Goal: Information Seeking & Learning: Learn about a topic

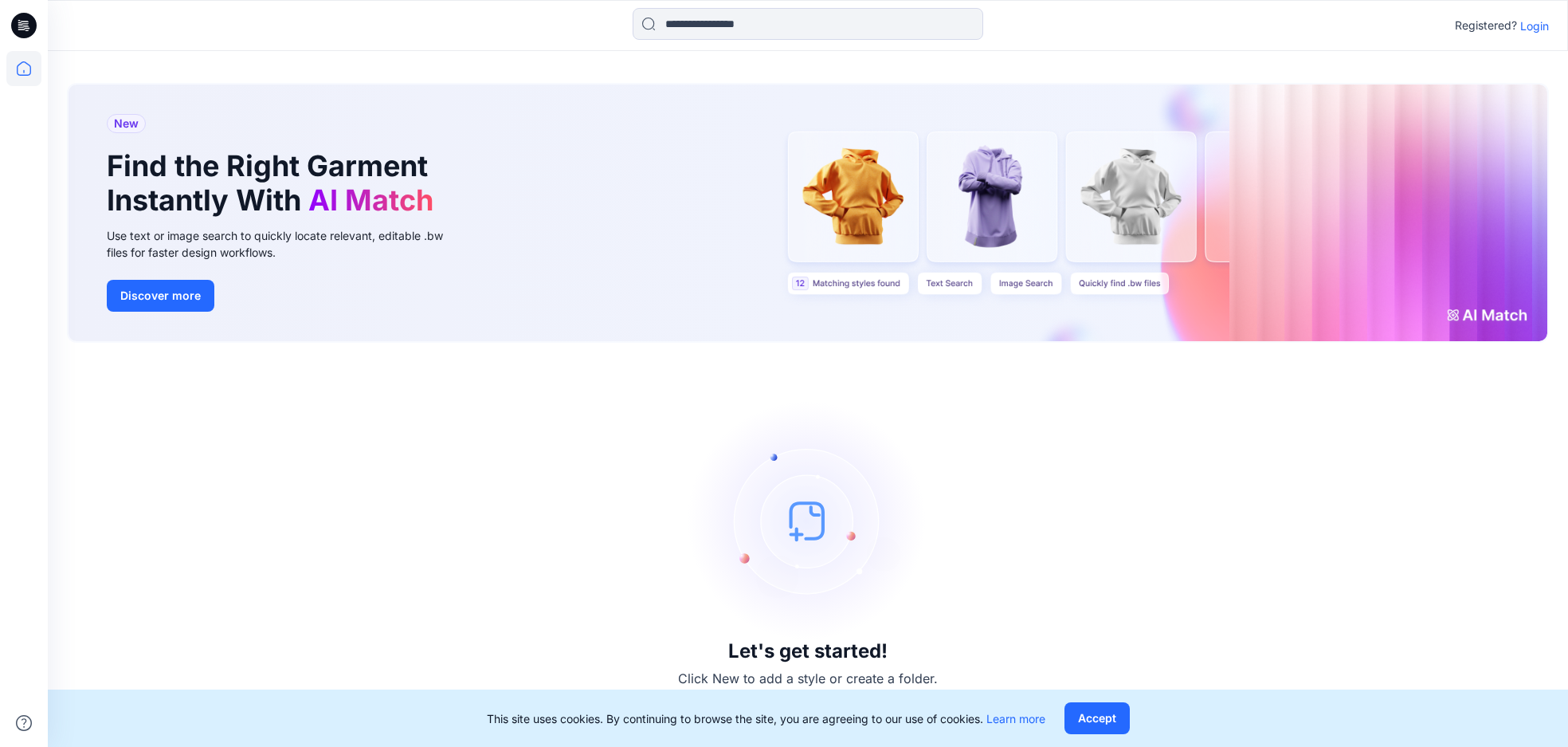
click at [1537, 22] on p "Login" at bounding box center [1534, 26] width 28 height 17
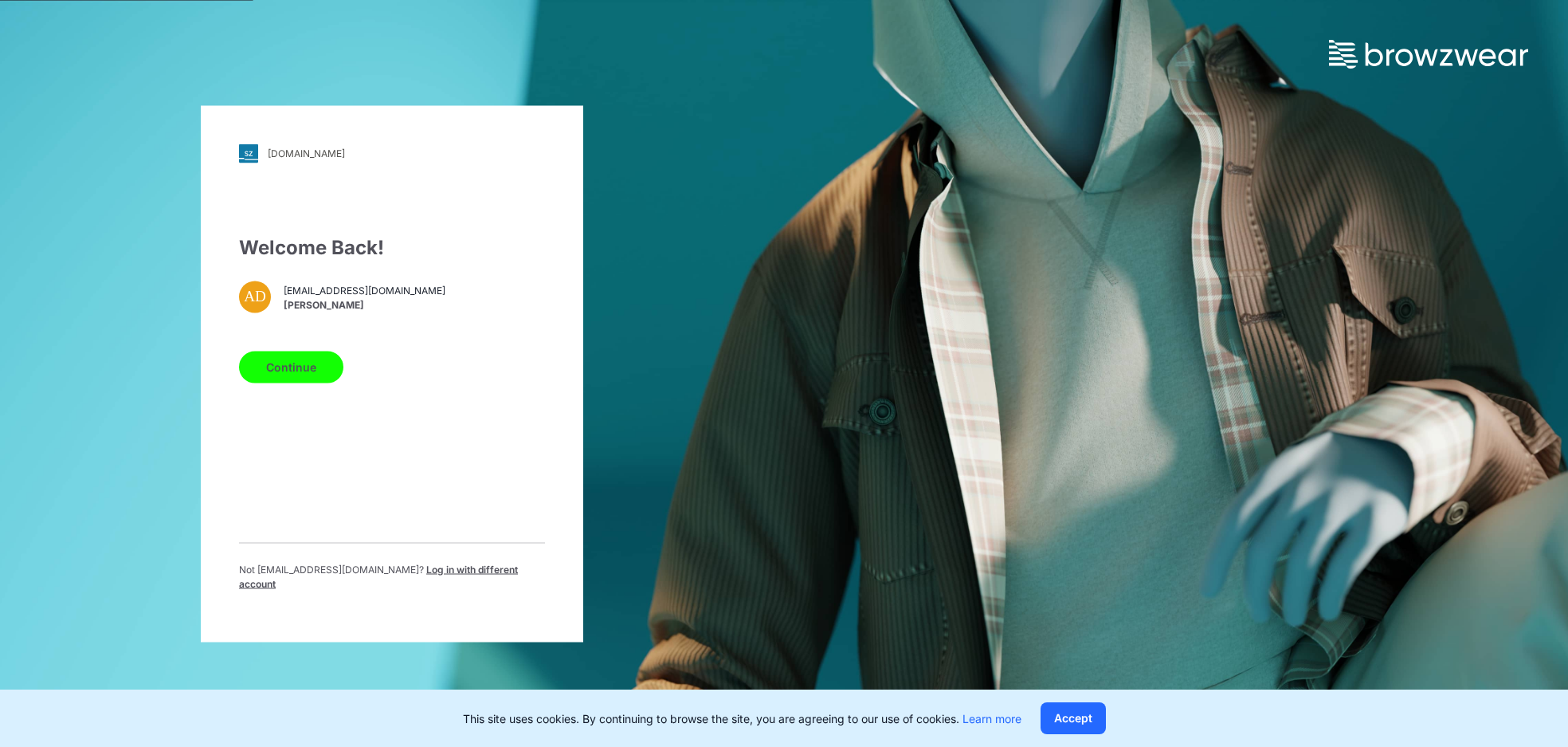
click at [323, 375] on button "Continue" at bounding box center [291, 366] width 104 height 32
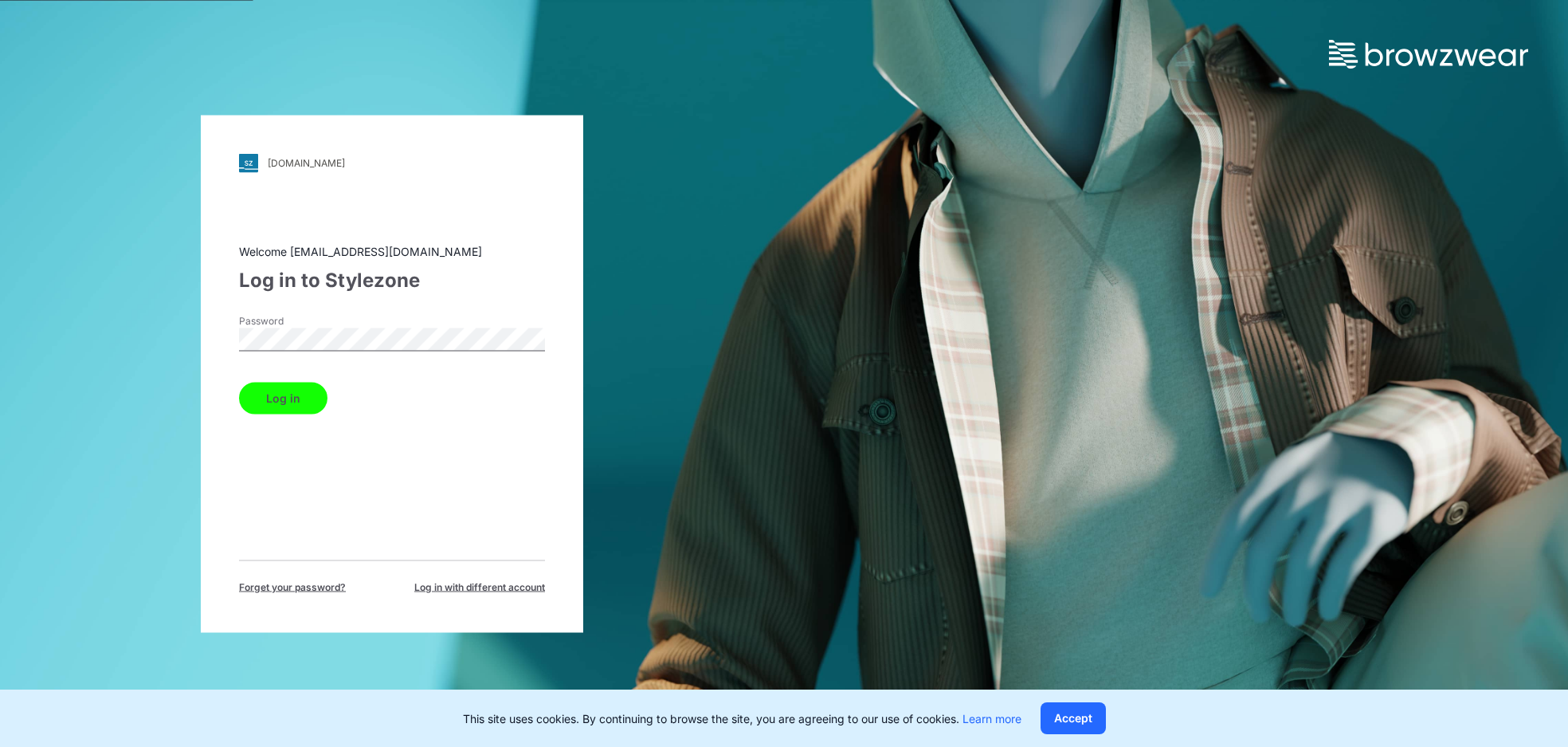
click at [289, 406] on button "Log in" at bounding box center [283, 397] width 89 height 32
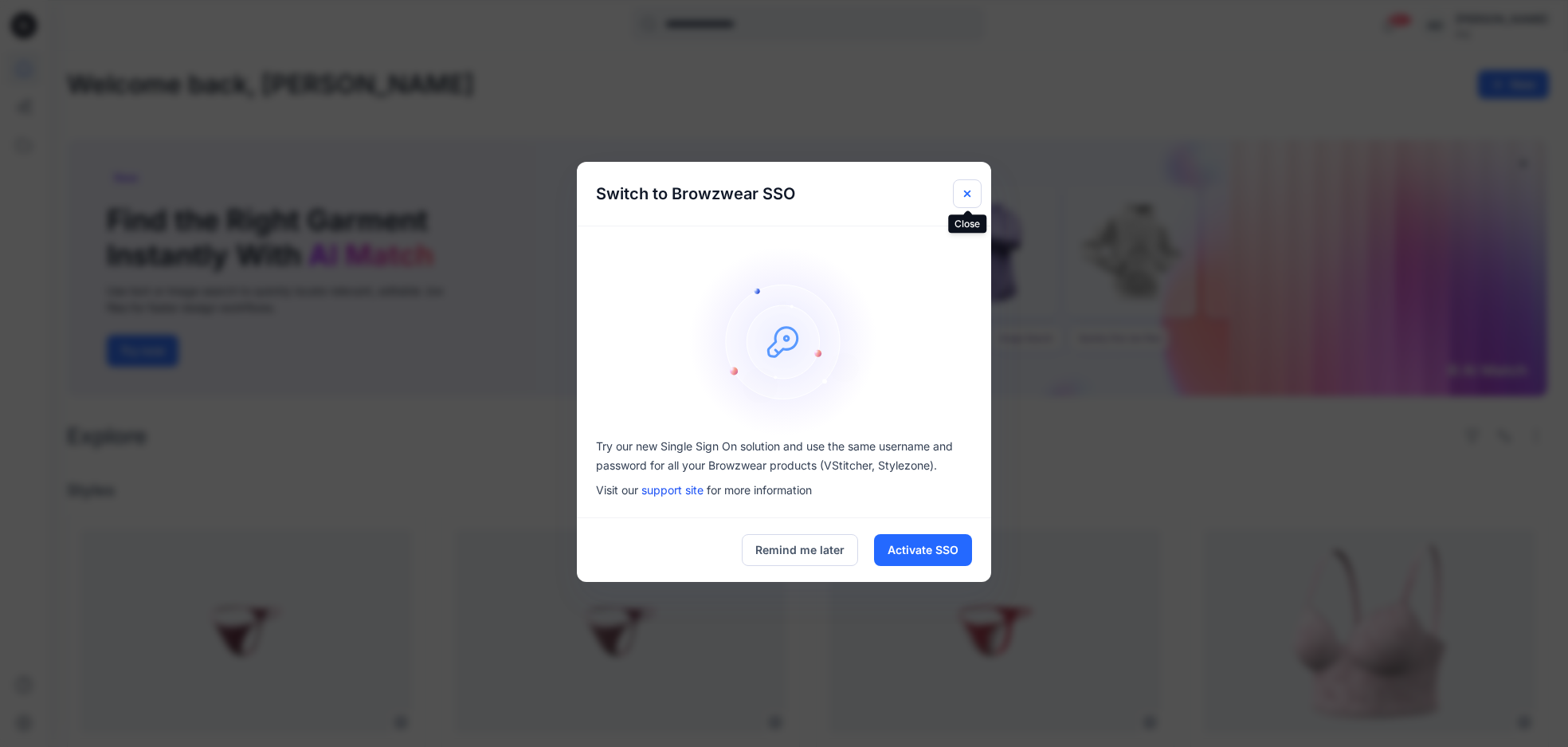
click at [968, 192] on icon "Close" at bounding box center [967, 194] width 7 height 7
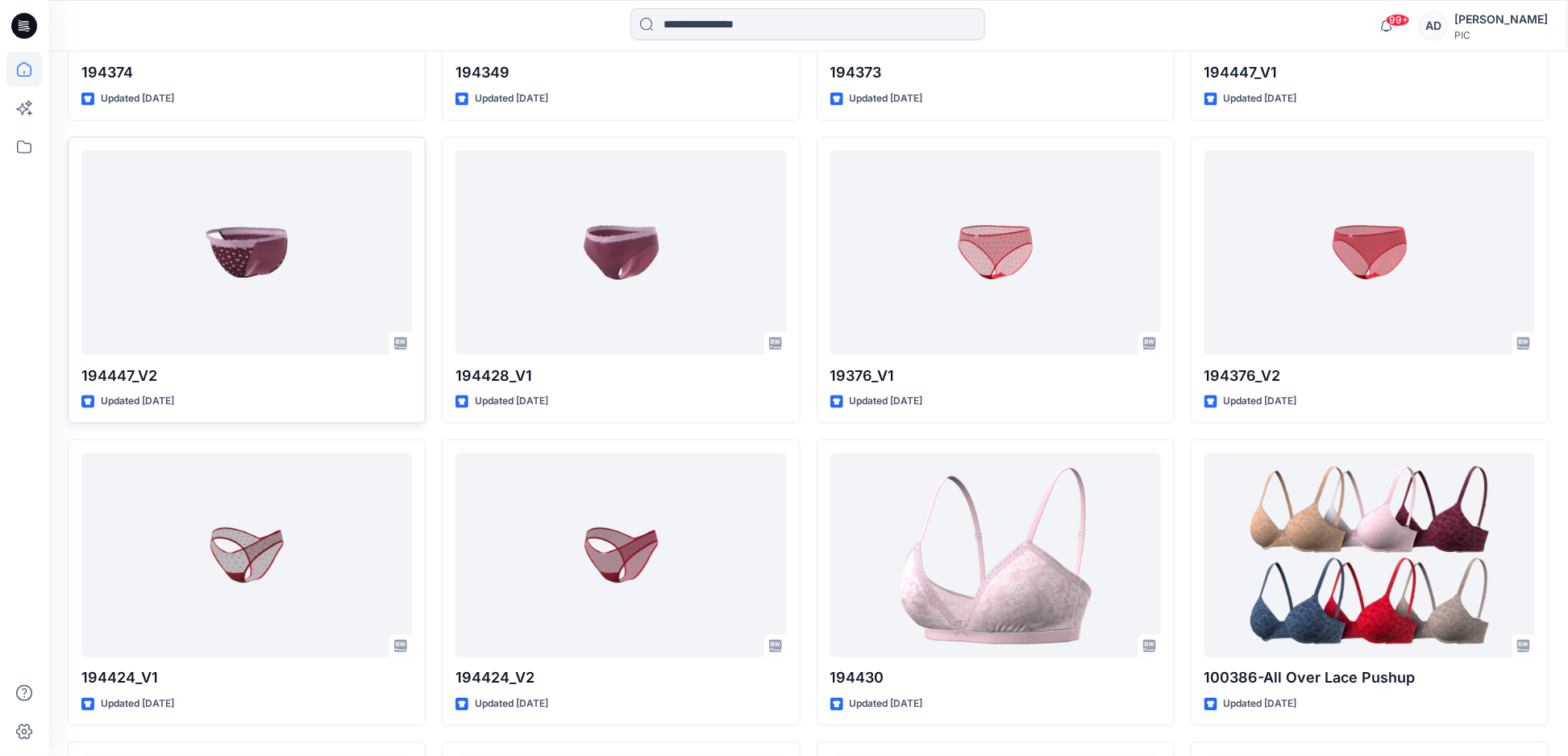
scroll to position [4241, 0]
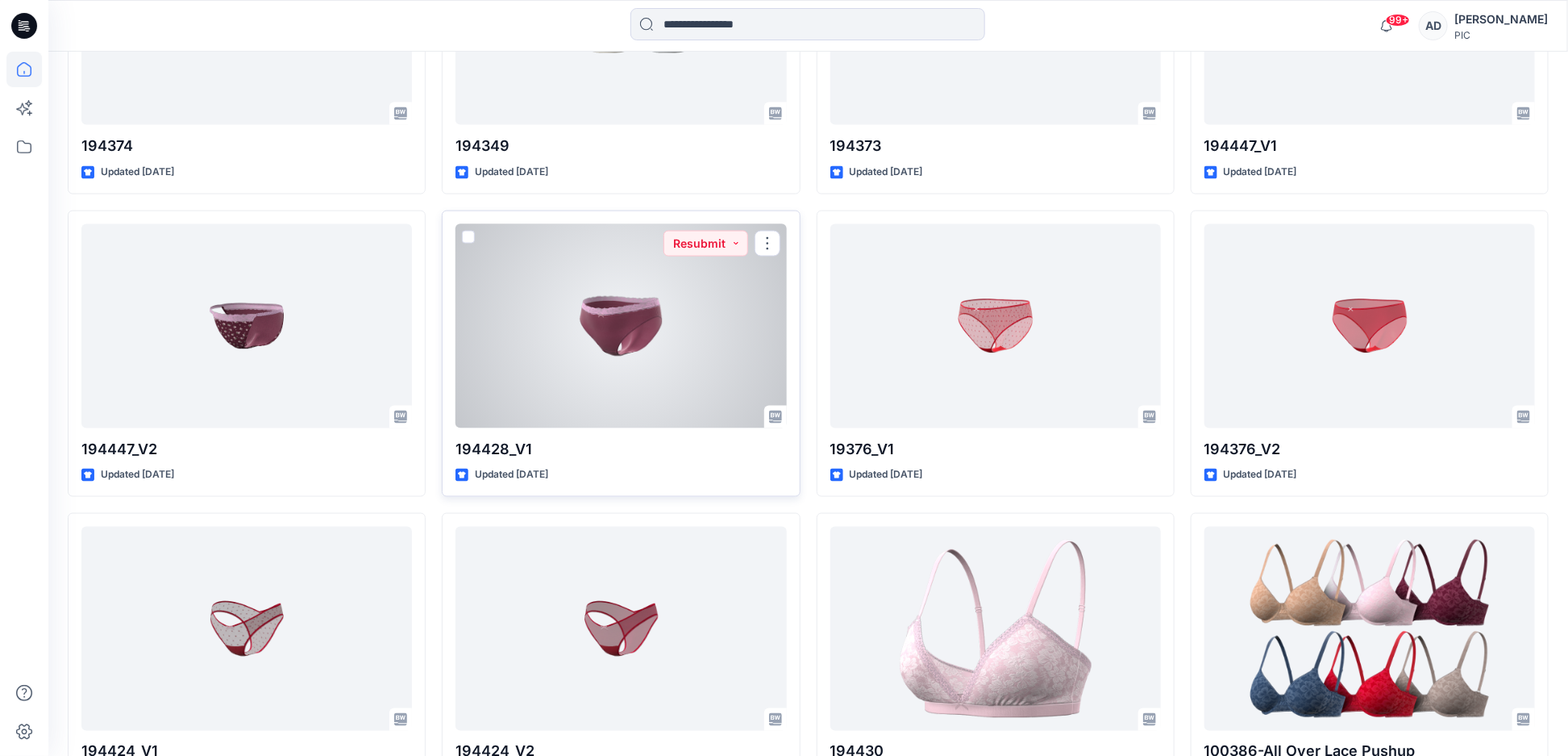
click at [620, 338] on div at bounding box center [620, 326] width 330 height 204
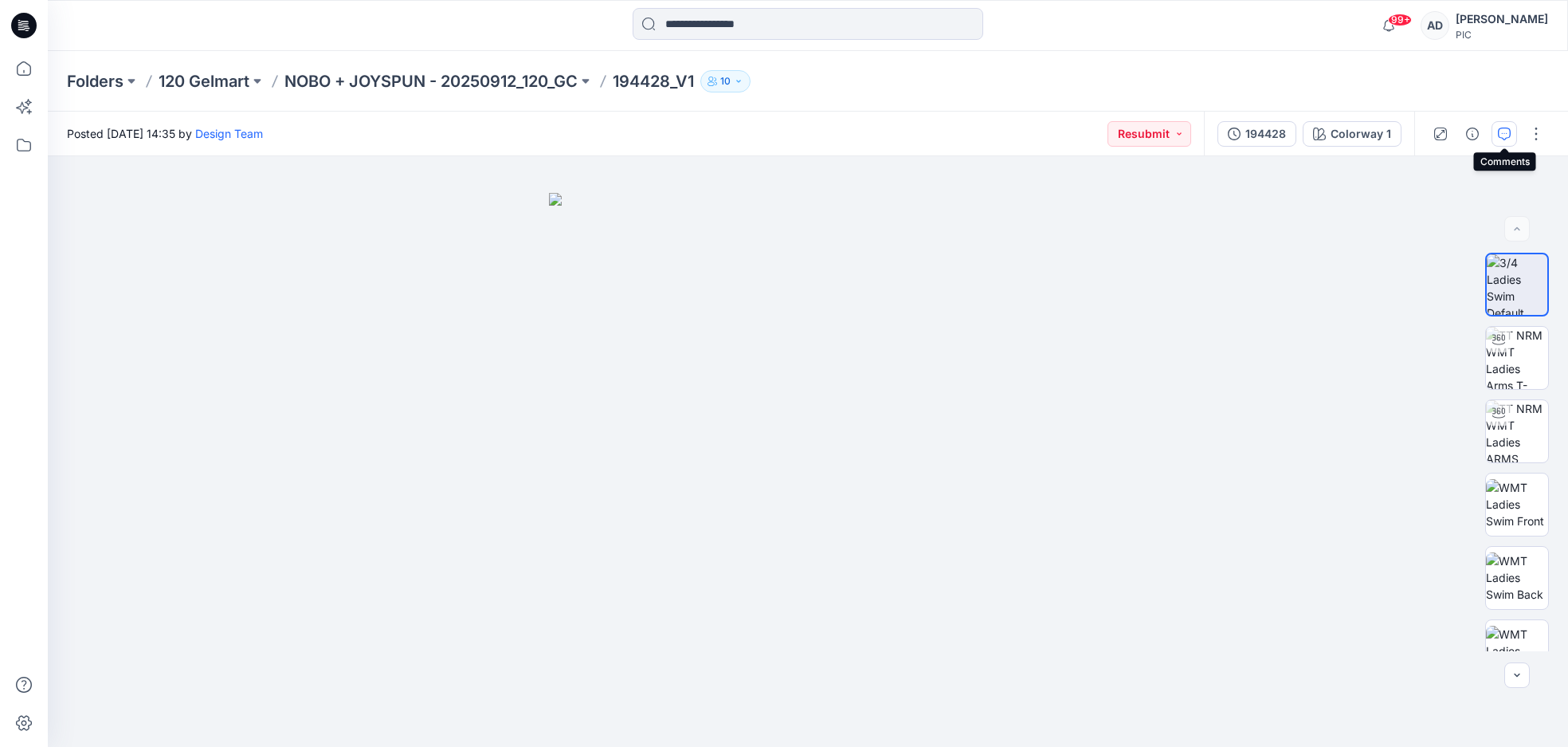
click at [1509, 138] on icon "button" at bounding box center [1505, 134] width 13 height 13
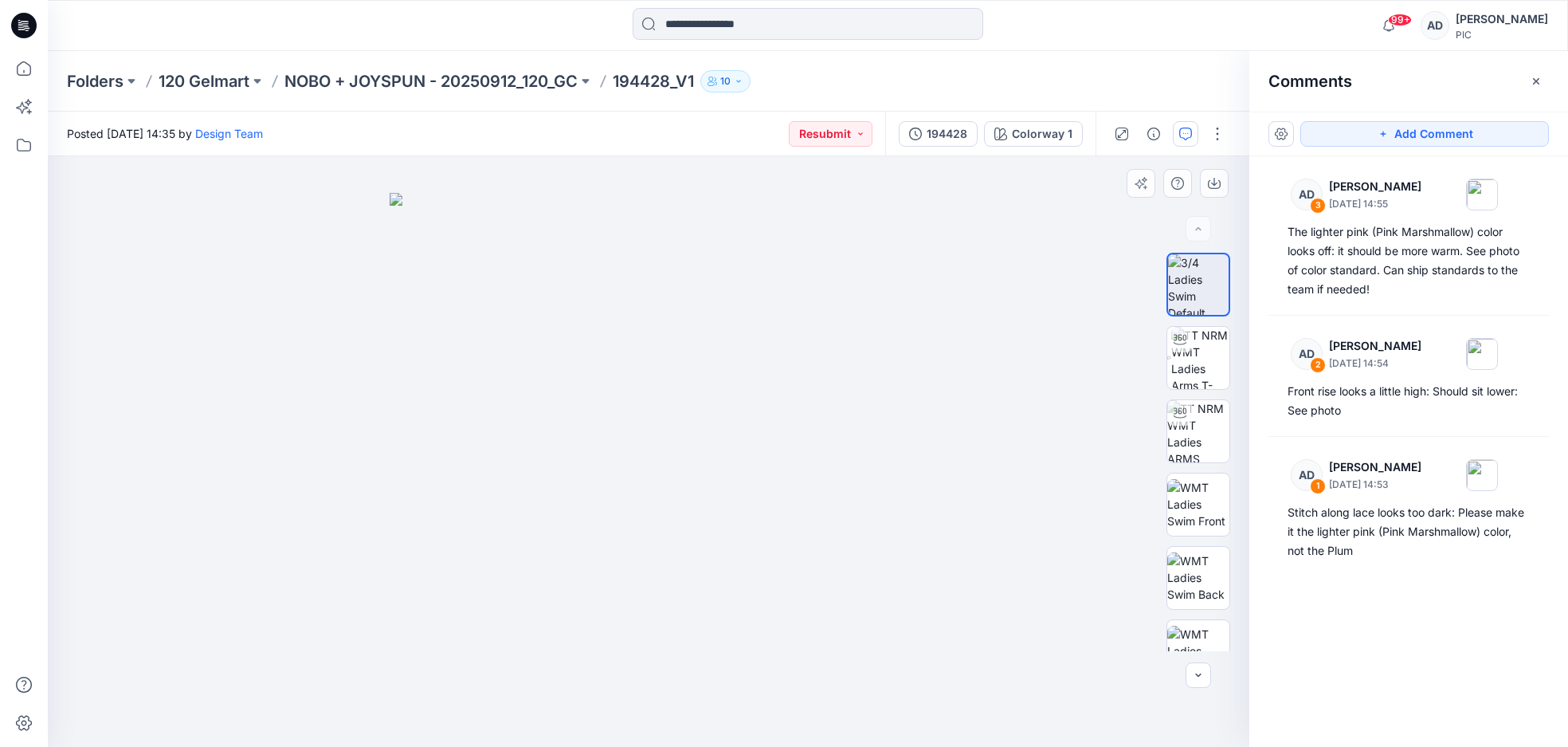
click at [876, 245] on img at bounding box center [649, 470] width 518 height 555
click at [1530, 84] on icon "button" at bounding box center [1536, 81] width 13 height 13
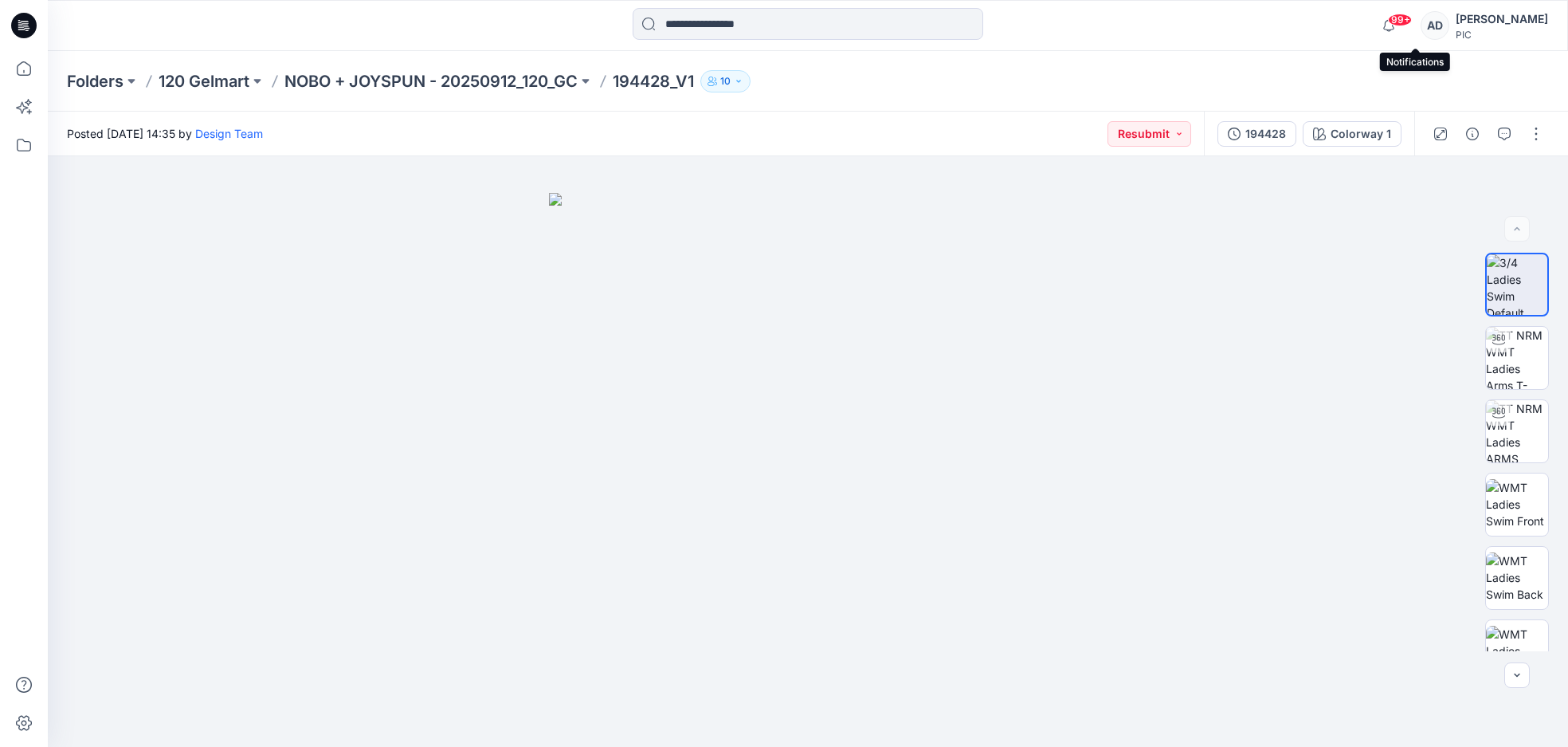
click at [1412, 24] on span "99+" at bounding box center [1400, 20] width 24 height 13
click at [330, 386] on div at bounding box center [808, 452] width 1520 height 591
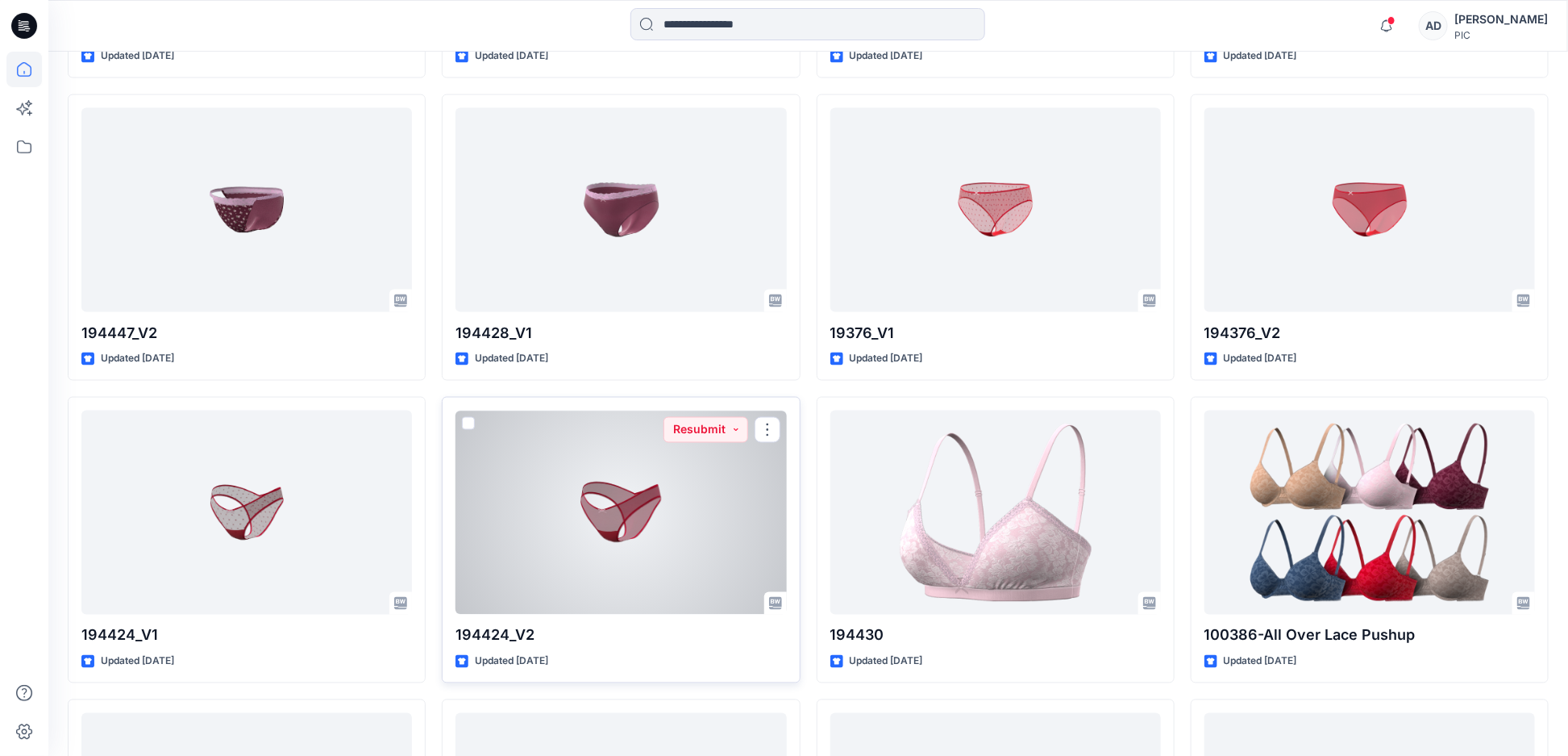
scroll to position [4360, 0]
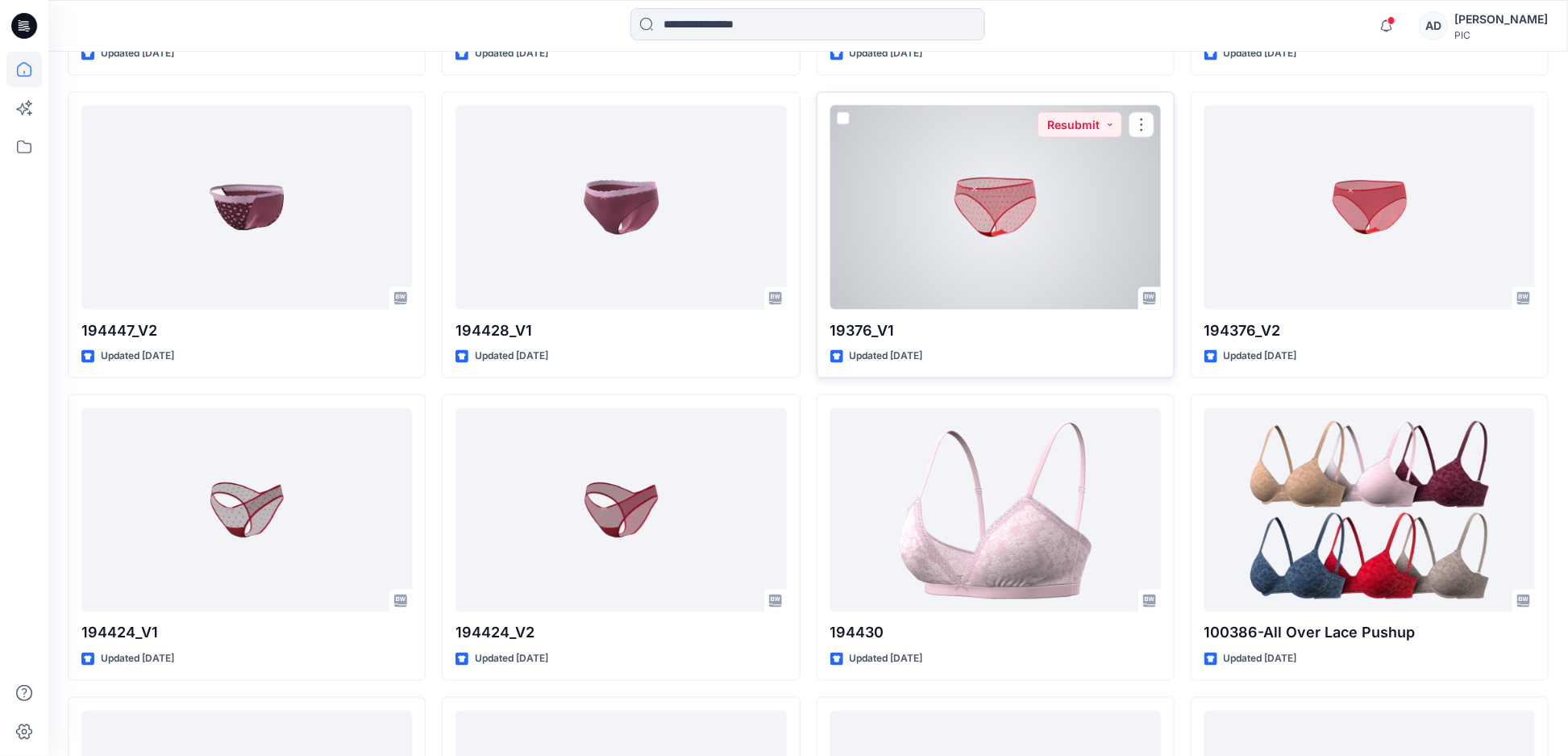
click at [1011, 207] on div at bounding box center [995, 208] width 330 height 204
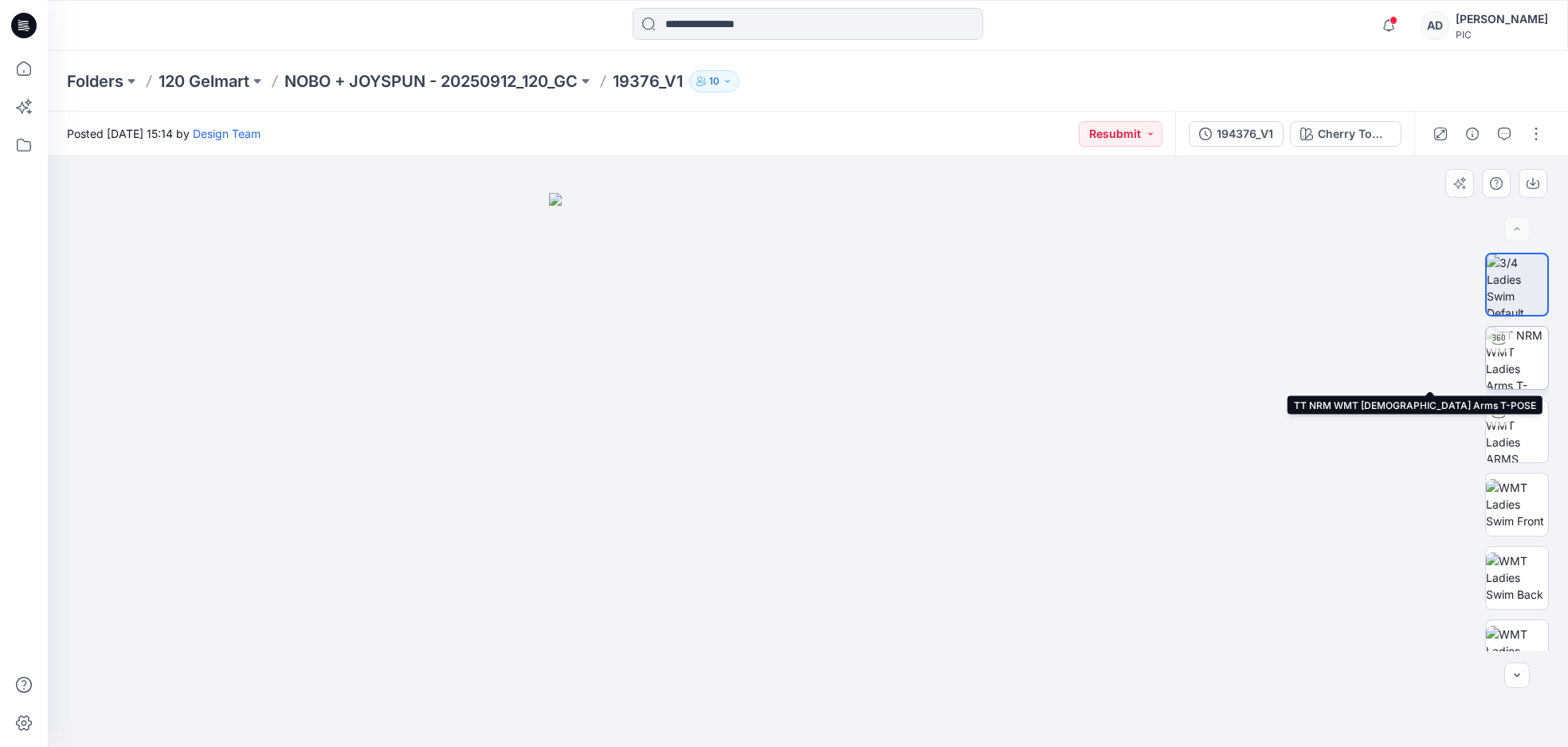
click at [1489, 373] on img at bounding box center [1517, 357] width 62 height 62
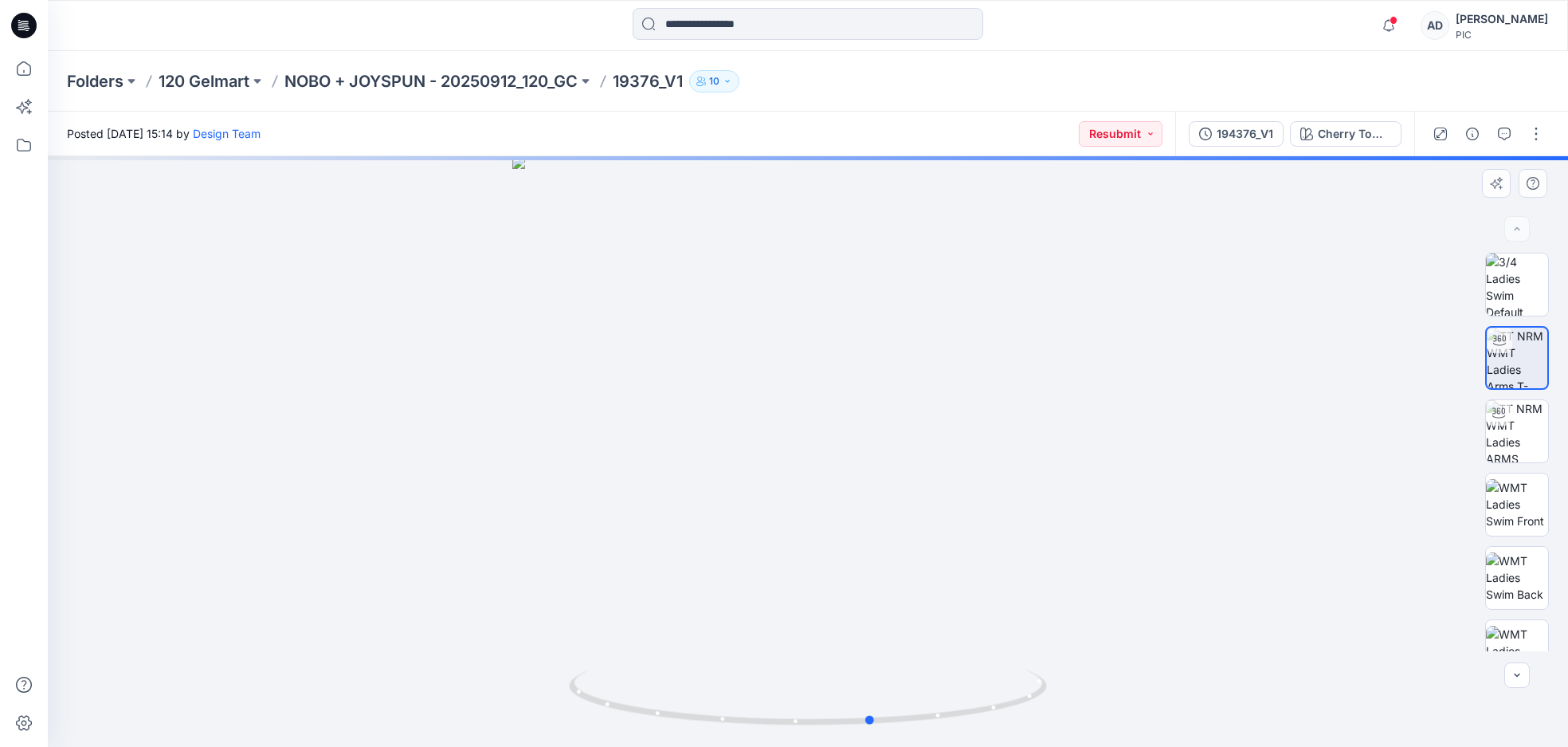
drag, startPoint x: 941, startPoint y: 579, endPoint x: 1006, endPoint y: 579, distance: 65.0
click at [1006, 579] on div at bounding box center [808, 452] width 1520 height 591
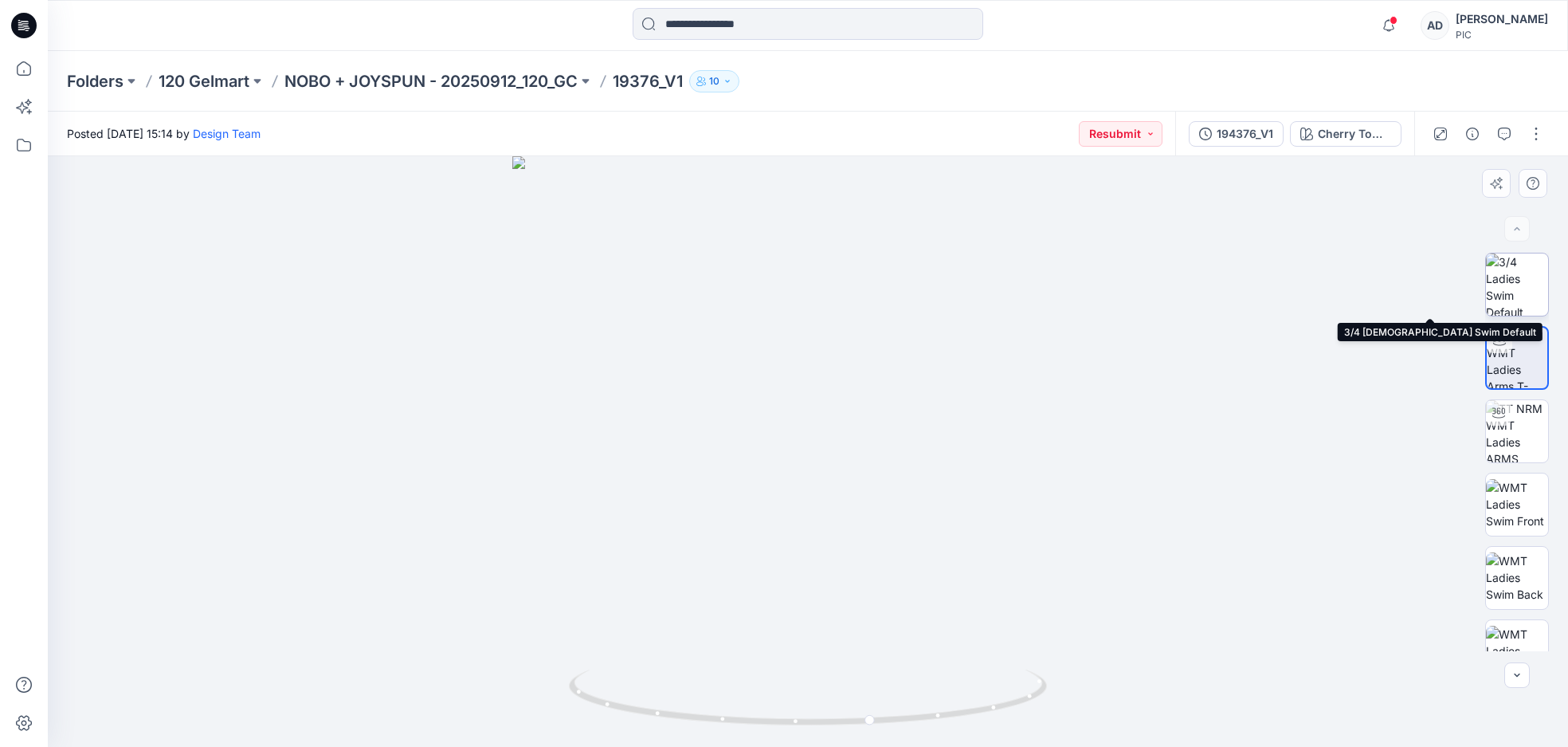
click at [1517, 286] on img at bounding box center [1517, 284] width 62 height 62
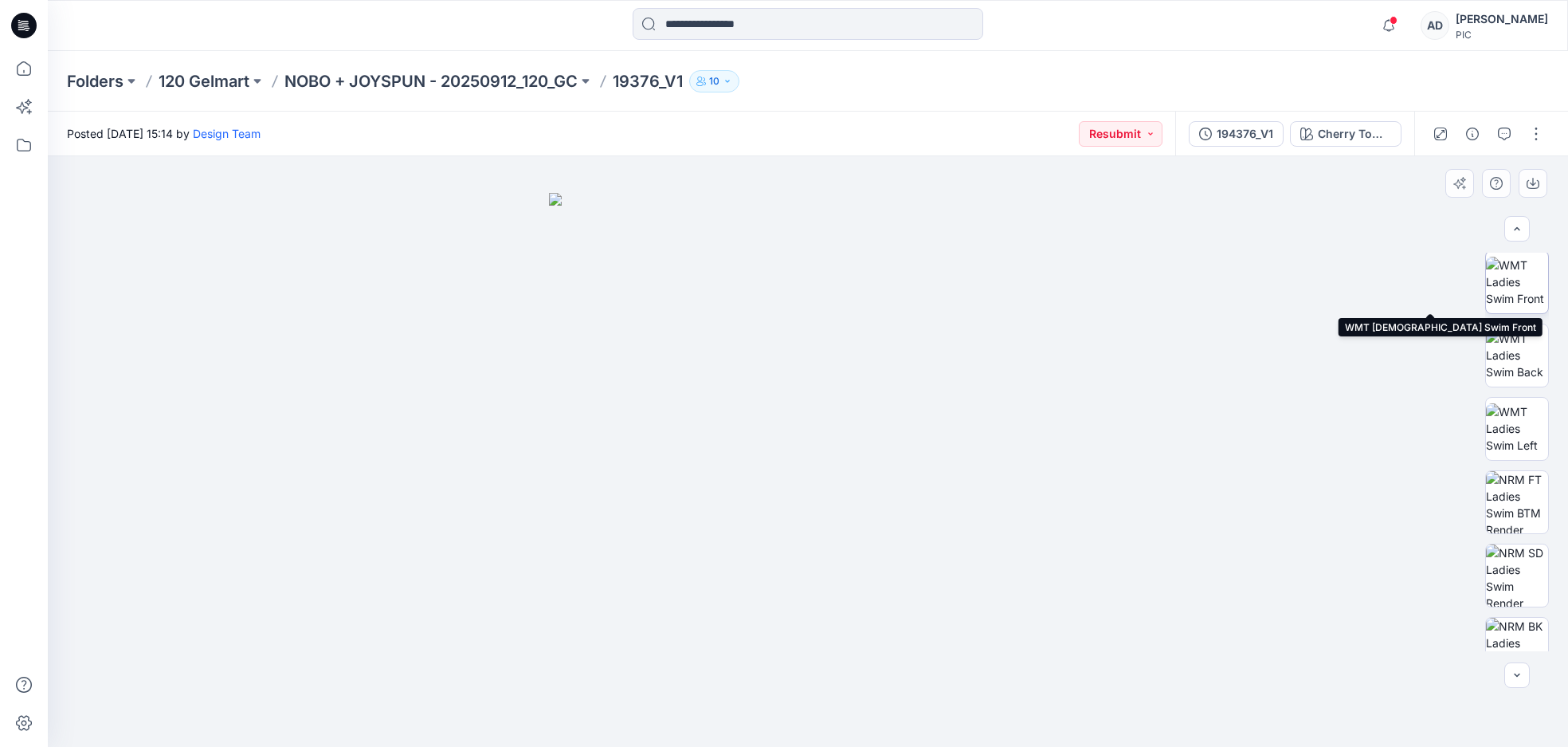
scroll to position [225, 0]
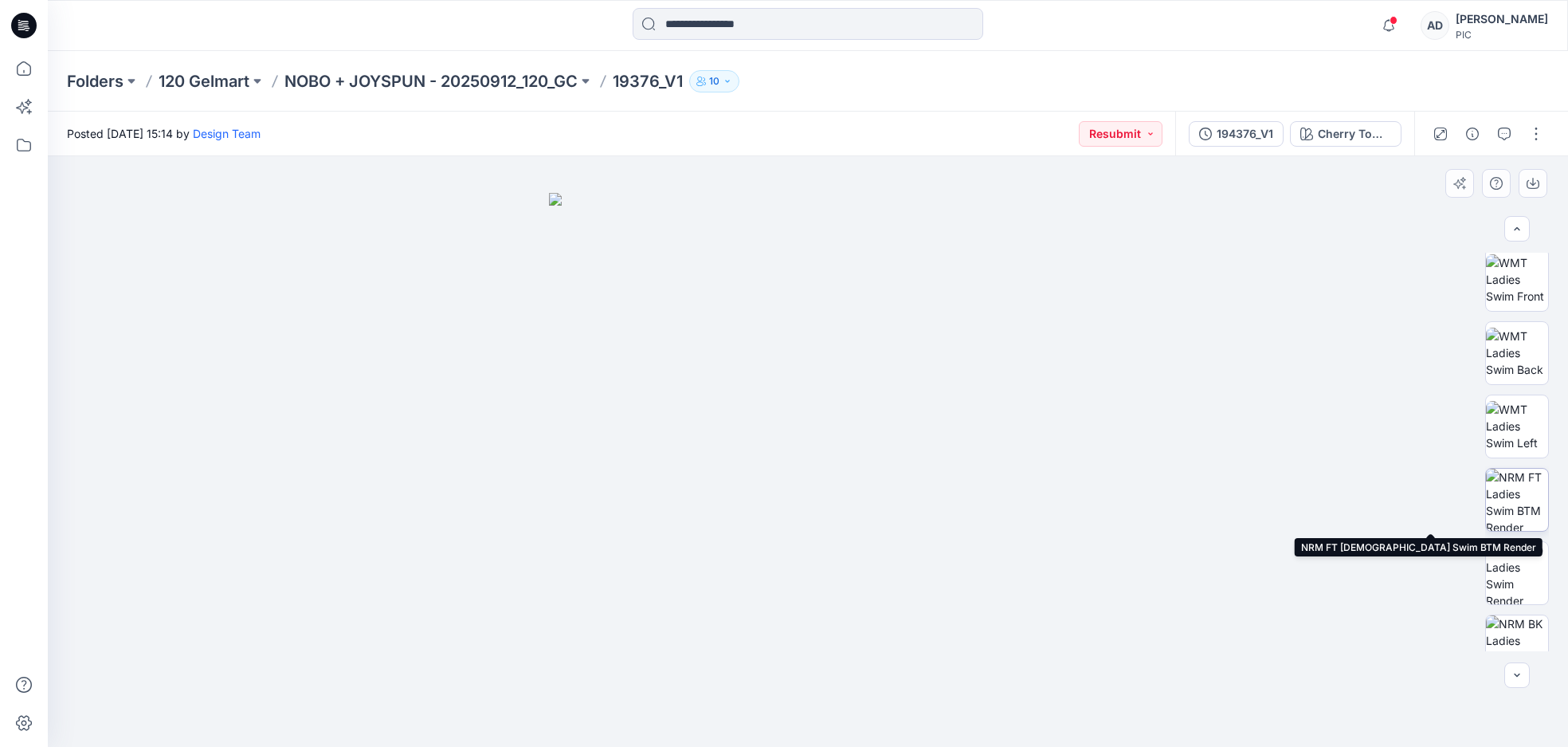
click at [1510, 491] on img at bounding box center [1517, 500] width 62 height 62
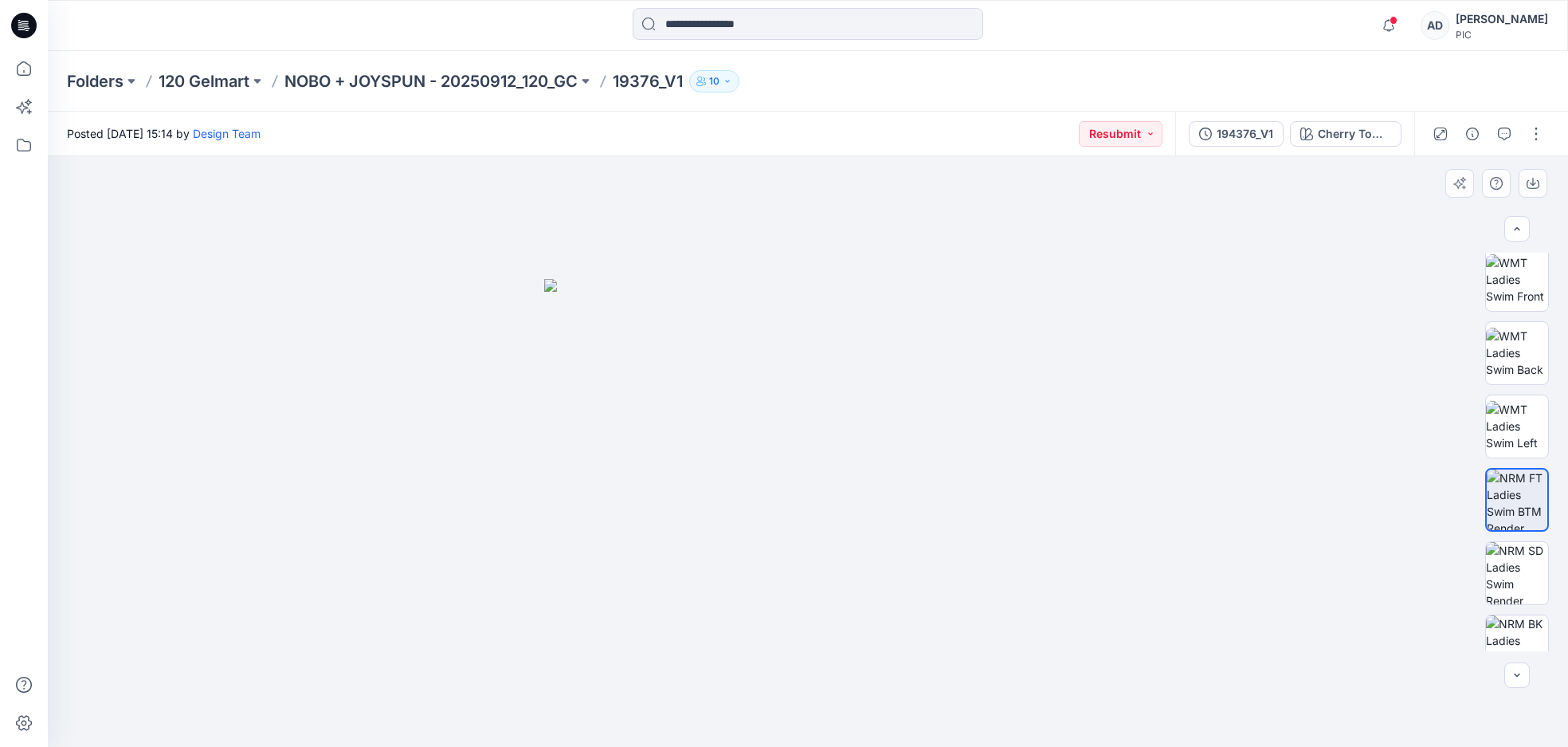
drag, startPoint x: 792, startPoint y: 526, endPoint x: 1003, endPoint y: 512, distance: 211.5
click at [1003, 512] on img at bounding box center [808, 513] width 527 height 469
click at [1531, 295] on img at bounding box center [1517, 279] width 62 height 50
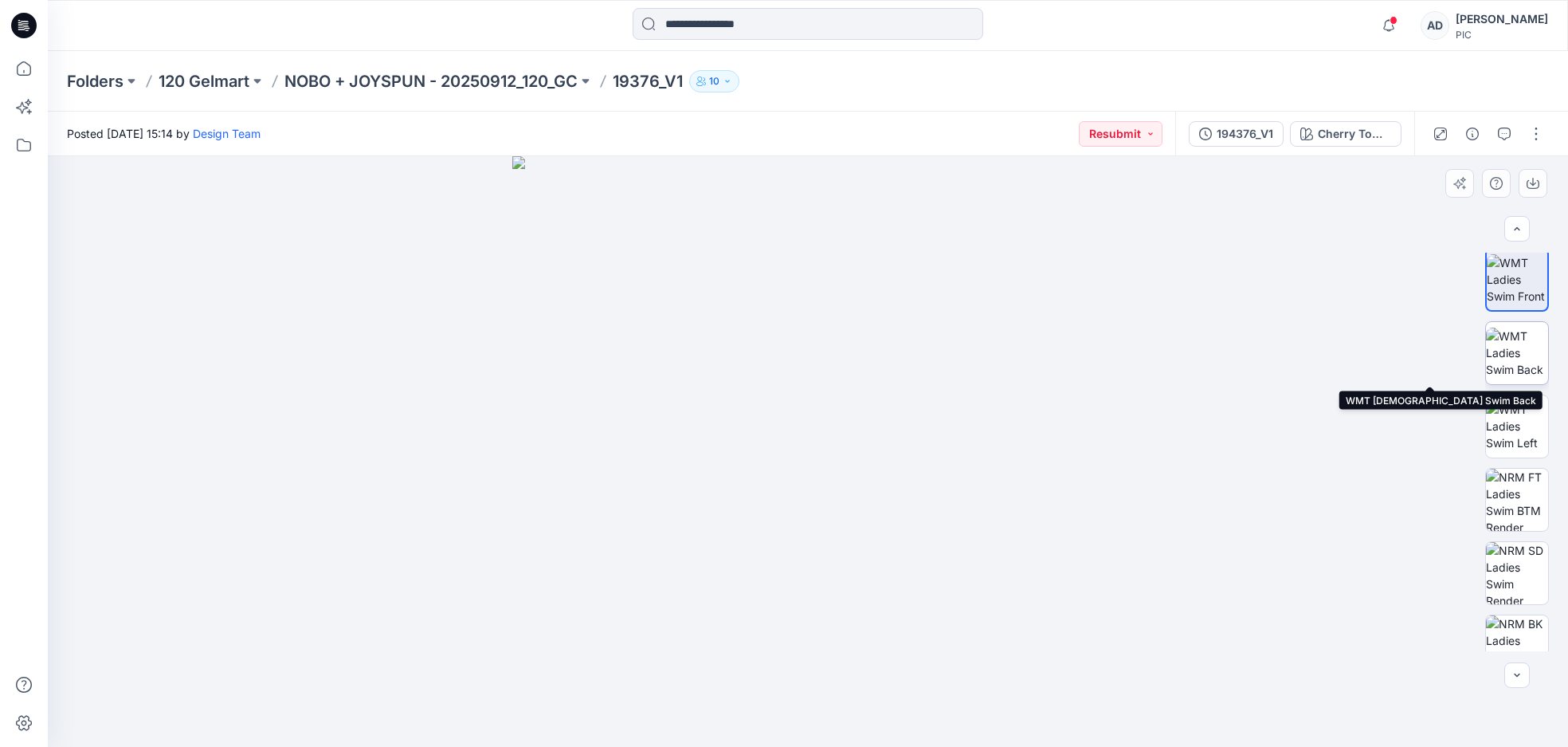
click at [1512, 374] on img at bounding box center [1517, 352] width 62 height 50
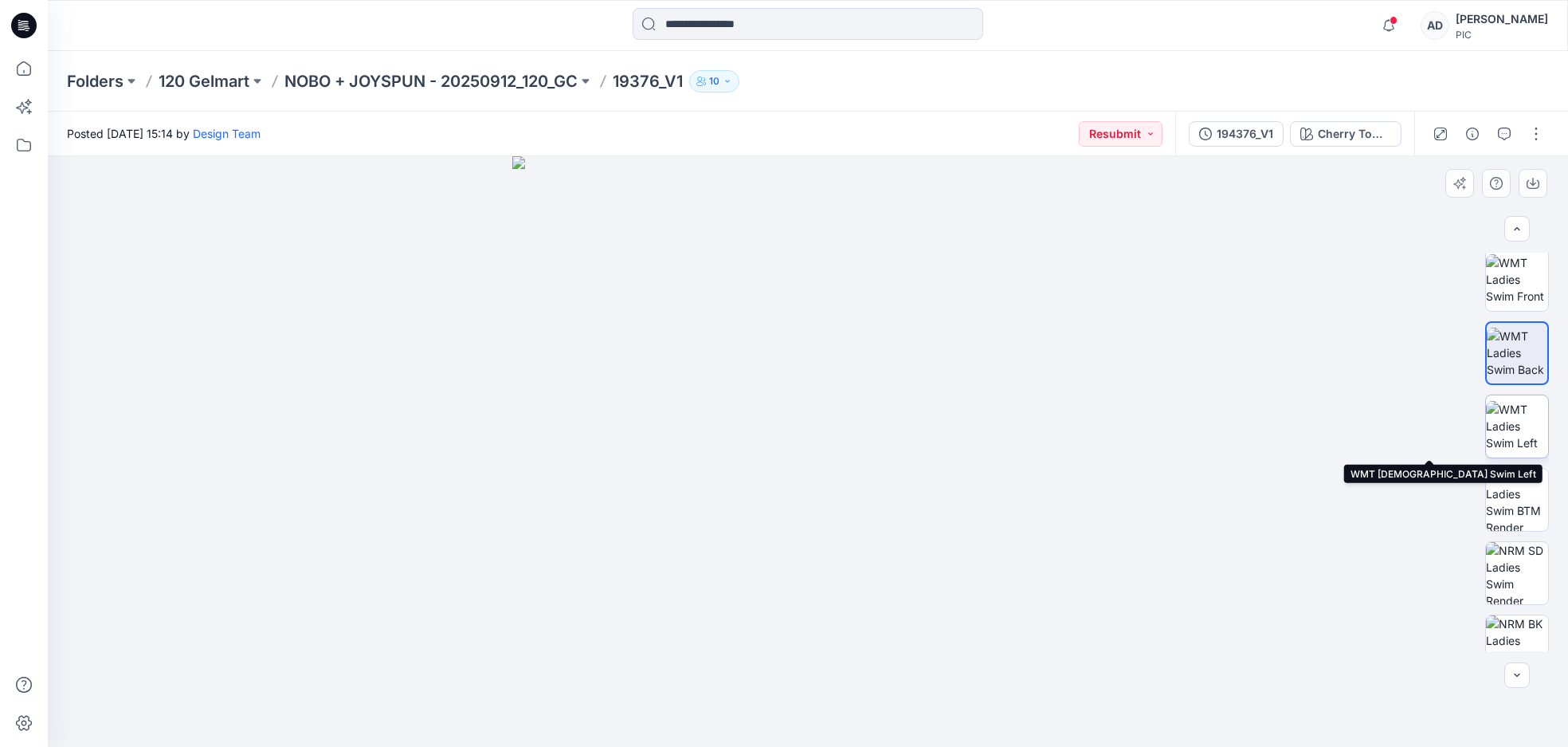
click at [1508, 414] on img at bounding box center [1517, 426] width 62 height 50
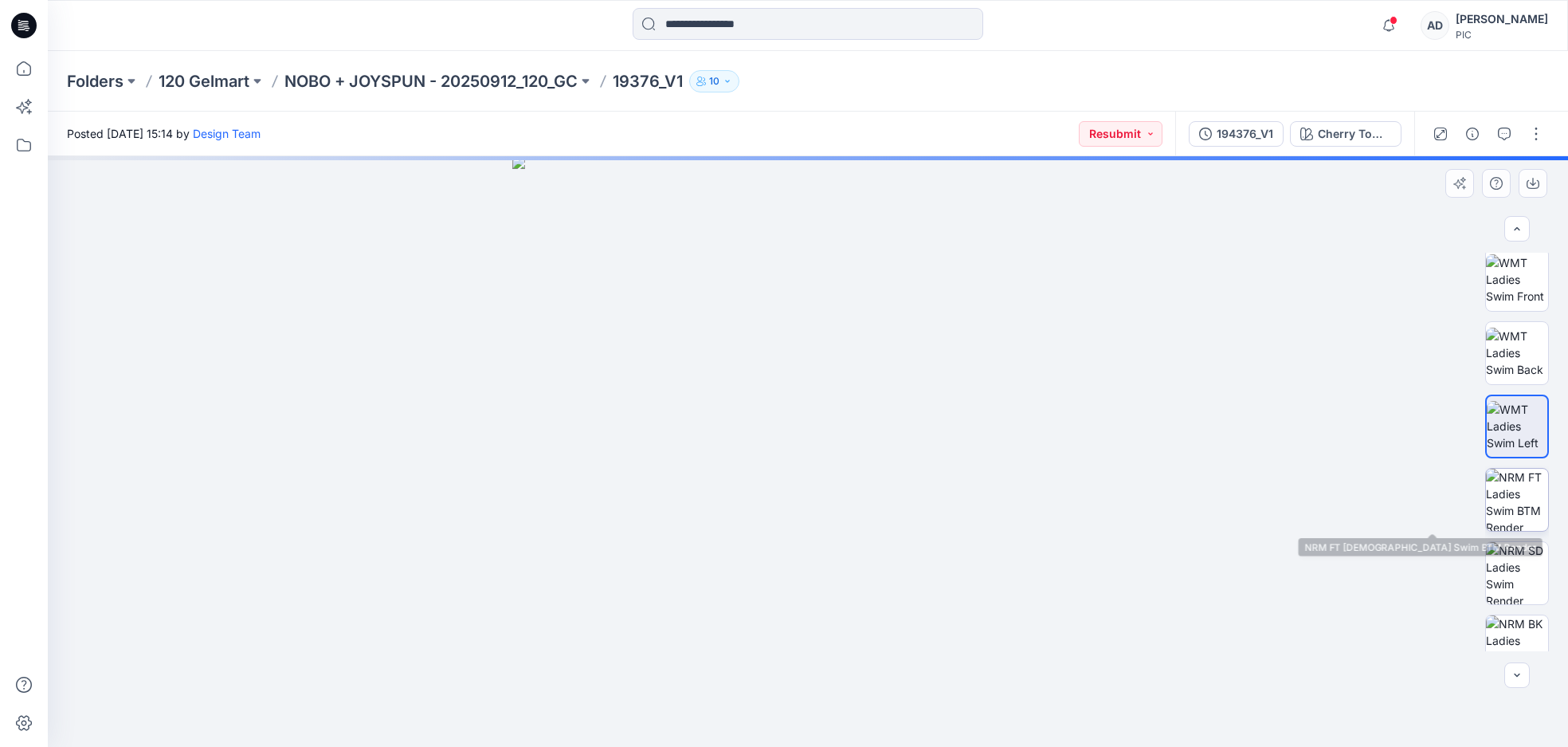
click at [1509, 482] on img at bounding box center [1517, 500] width 62 height 62
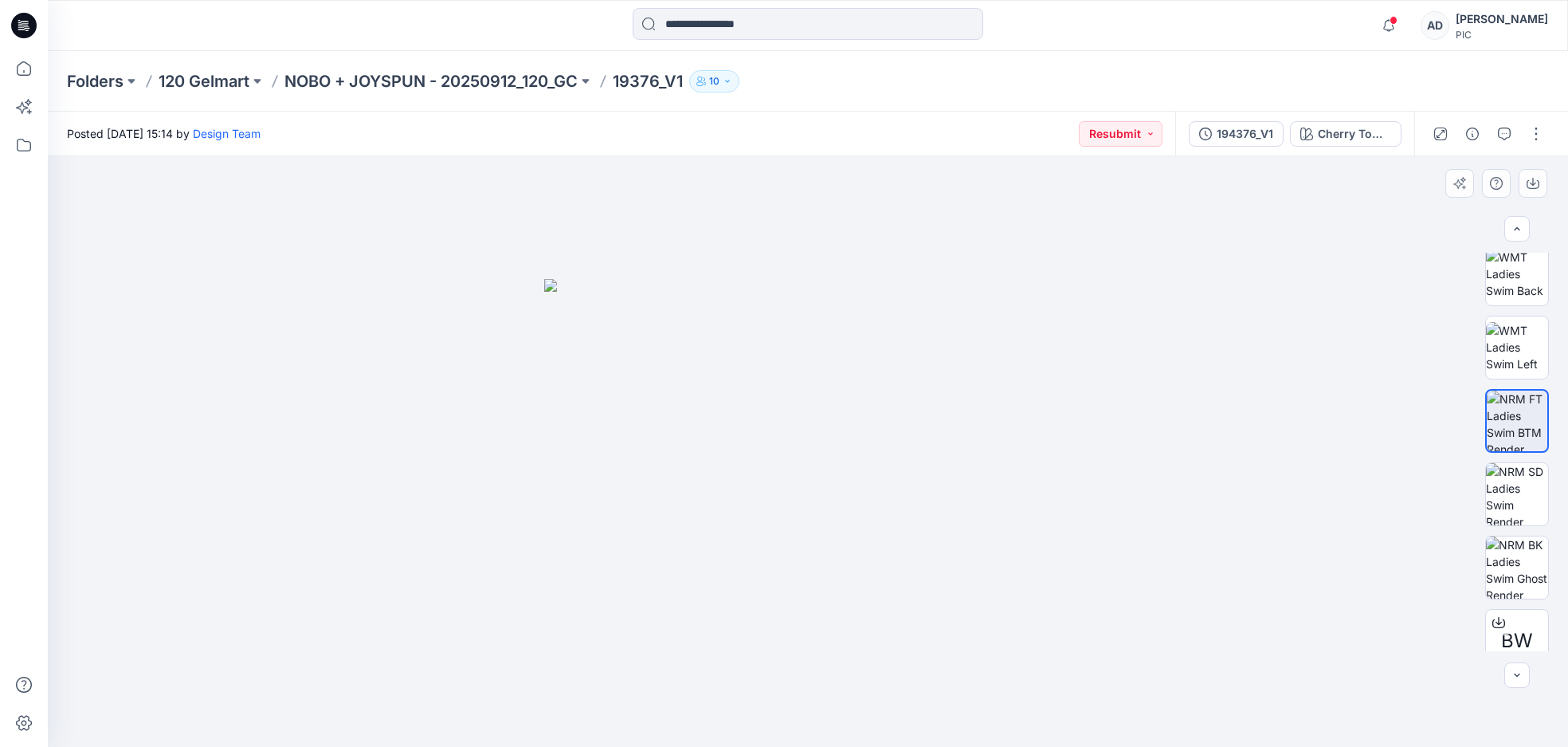
scroll to position [325, 0]
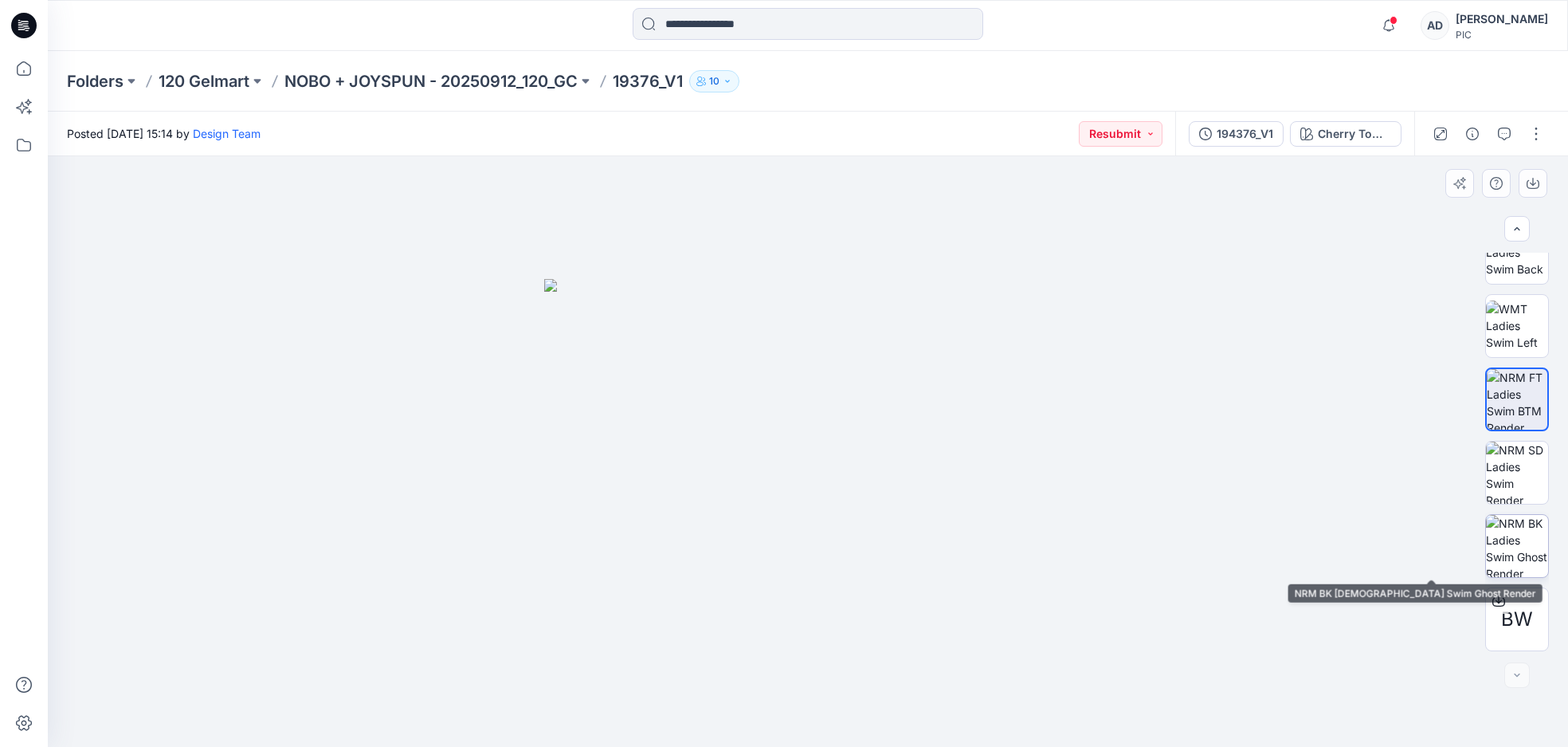
click at [1505, 551] on img at bounding box center [1517, 546] width 62 height 62
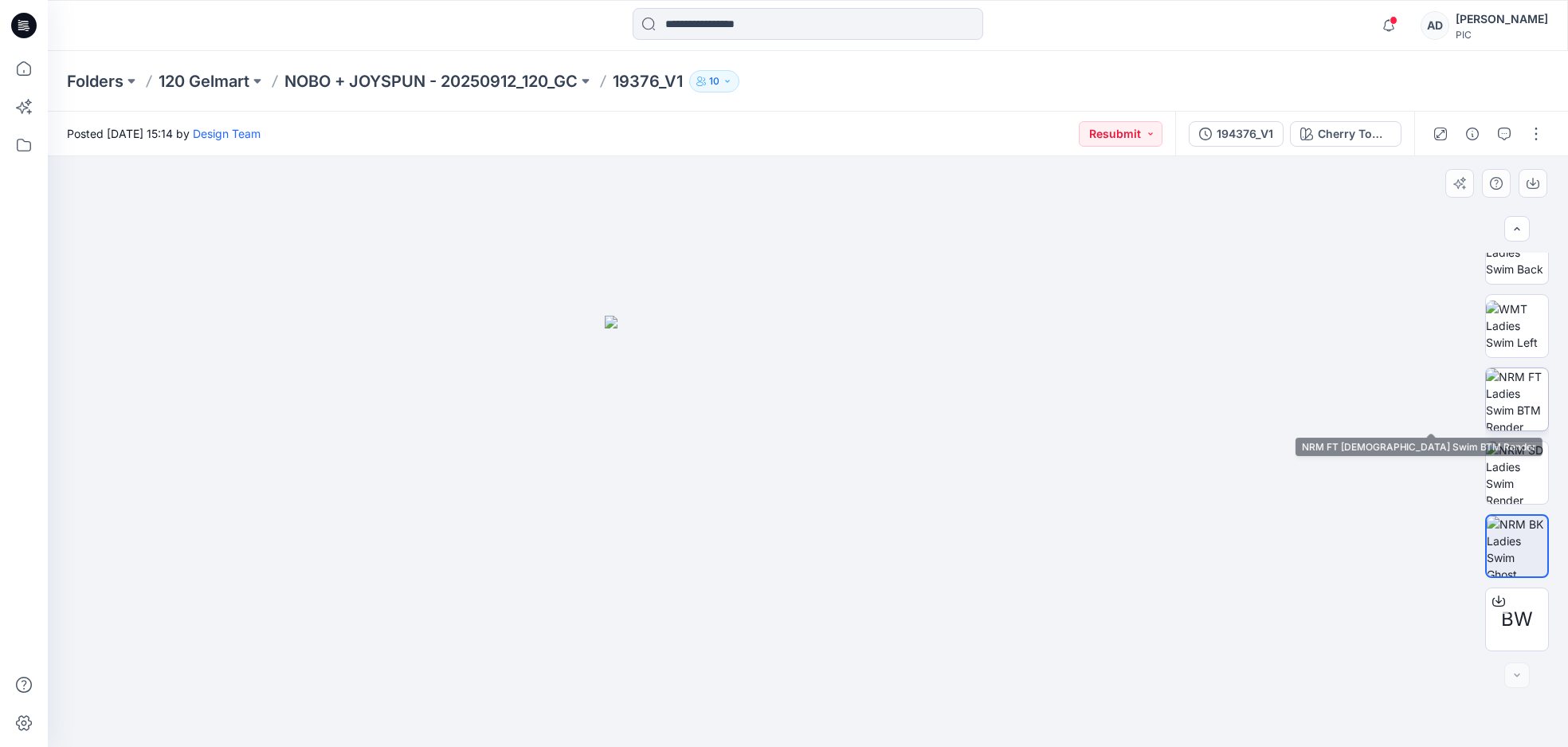
click at [1521, 411] on img at bounding box center [1517, 399] width 62 height 62
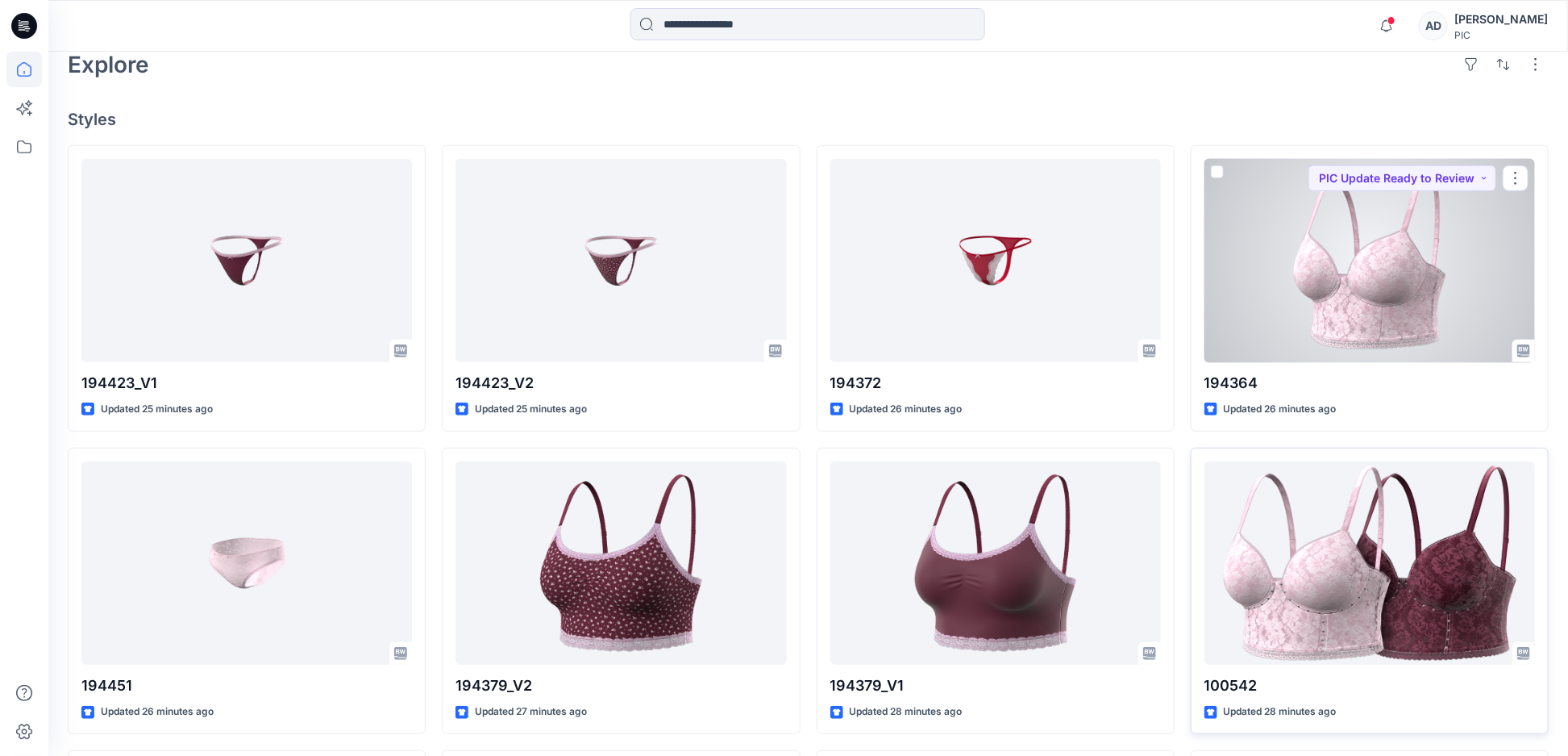
scroll to position [371, 0]
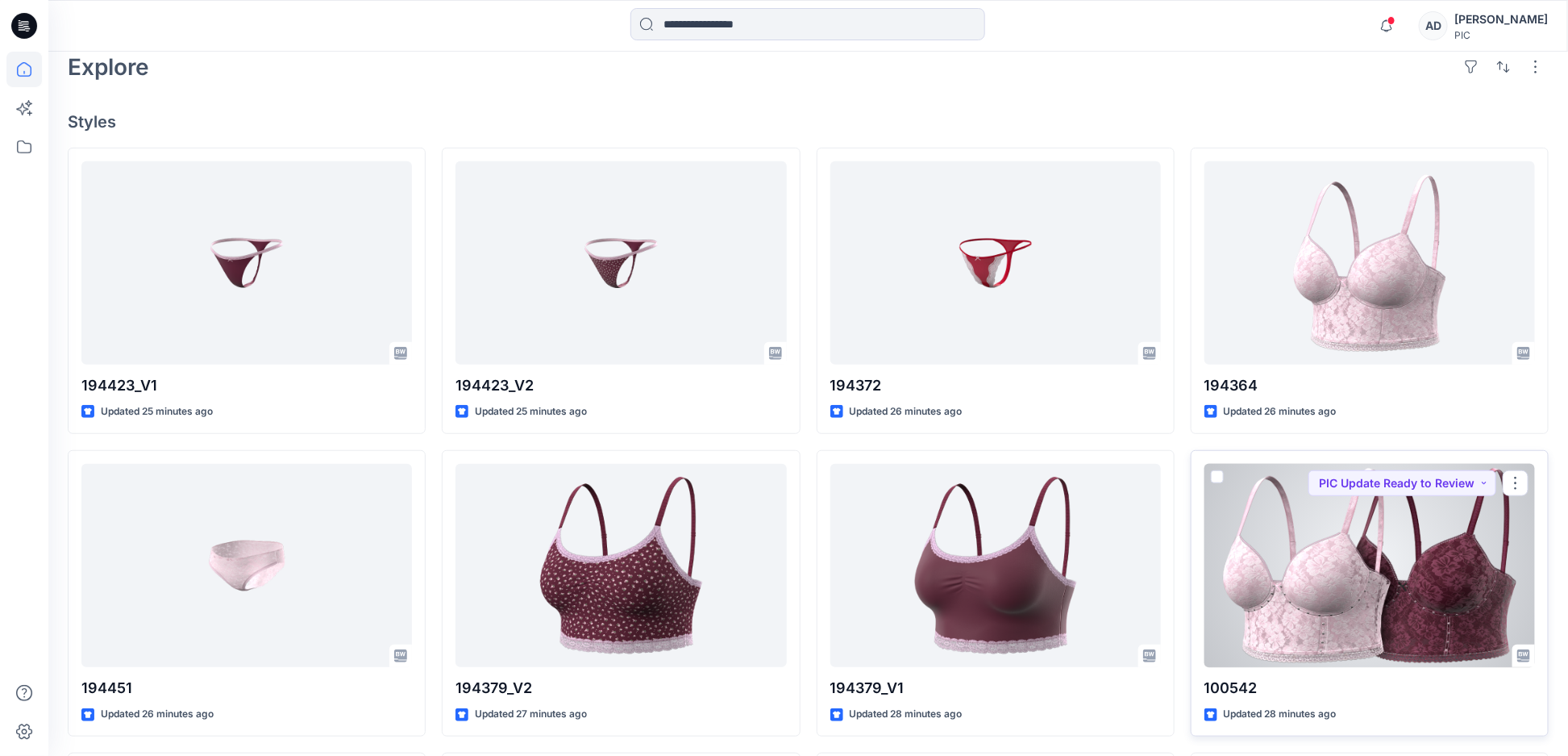
click at [1314, 537] on div at bounding box center [1369, 566] width 330 height 204
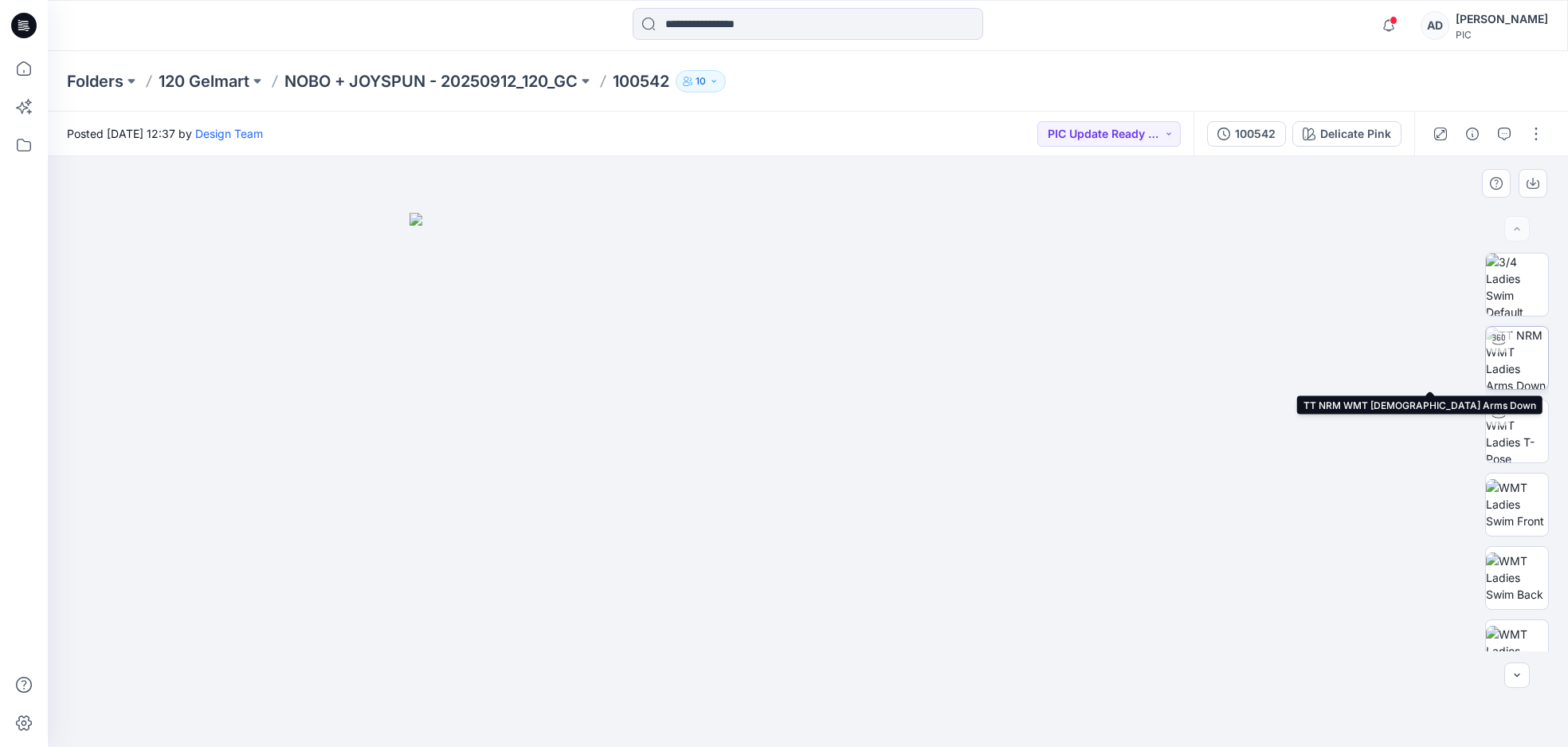
click at [1513, 353] on img at bounding box center [1517, 357] width 62 height 62
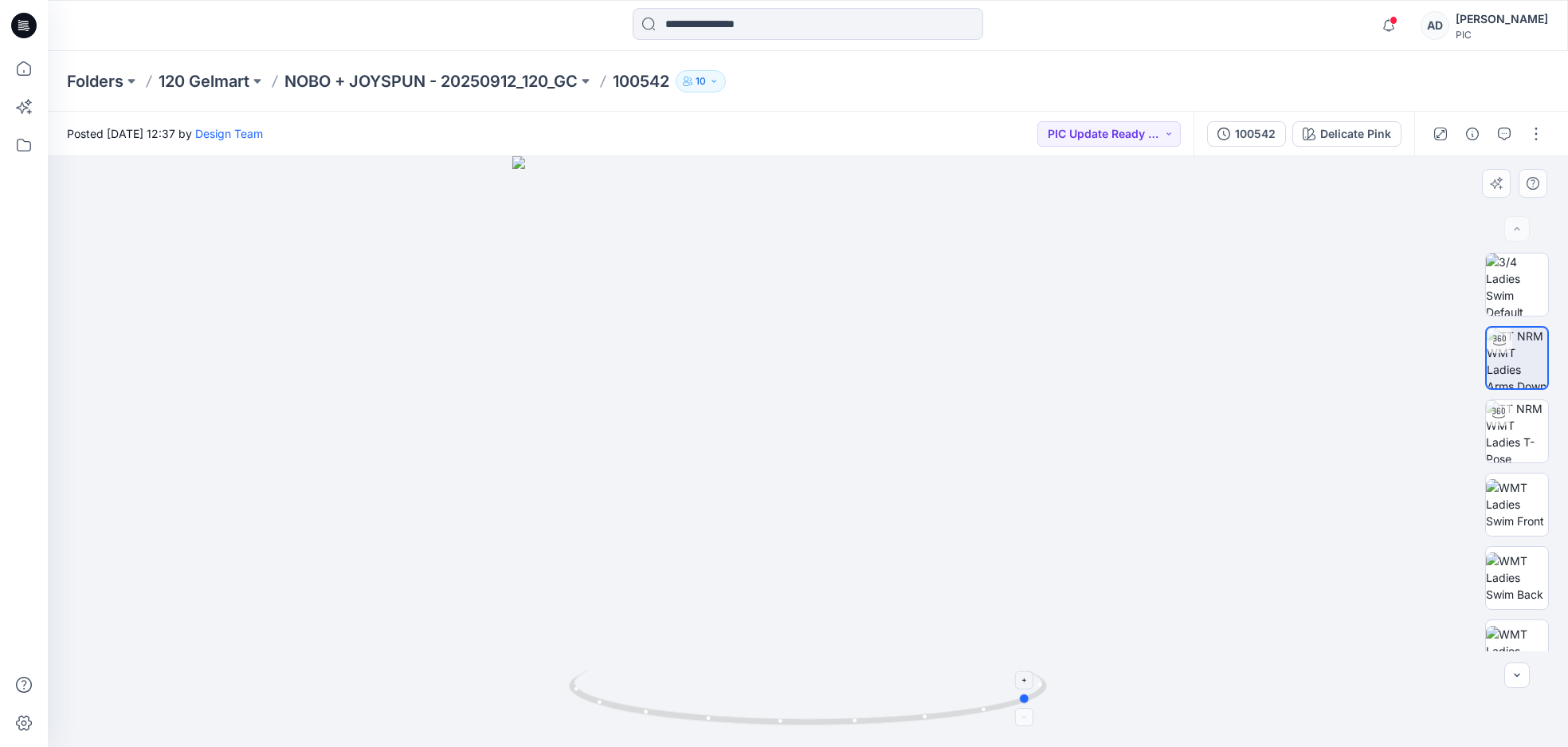
drag, startPoint x: 717, startPoint y: 631, endPoint x: 939, endPoint y: 671, distance: 225.6
click at [939, 671] on div at bounding box center [808, 452] width 1520 height 591
drag, startPoint x: 746, startPoint y: 640, endPoint x: 809, endPoint y: 645, distance: 63.2
click at [809, 645] on div at bounding box center [808, 452] width 1520 height 591
